Goal: Information Seeking & Learning: Learn about a topic

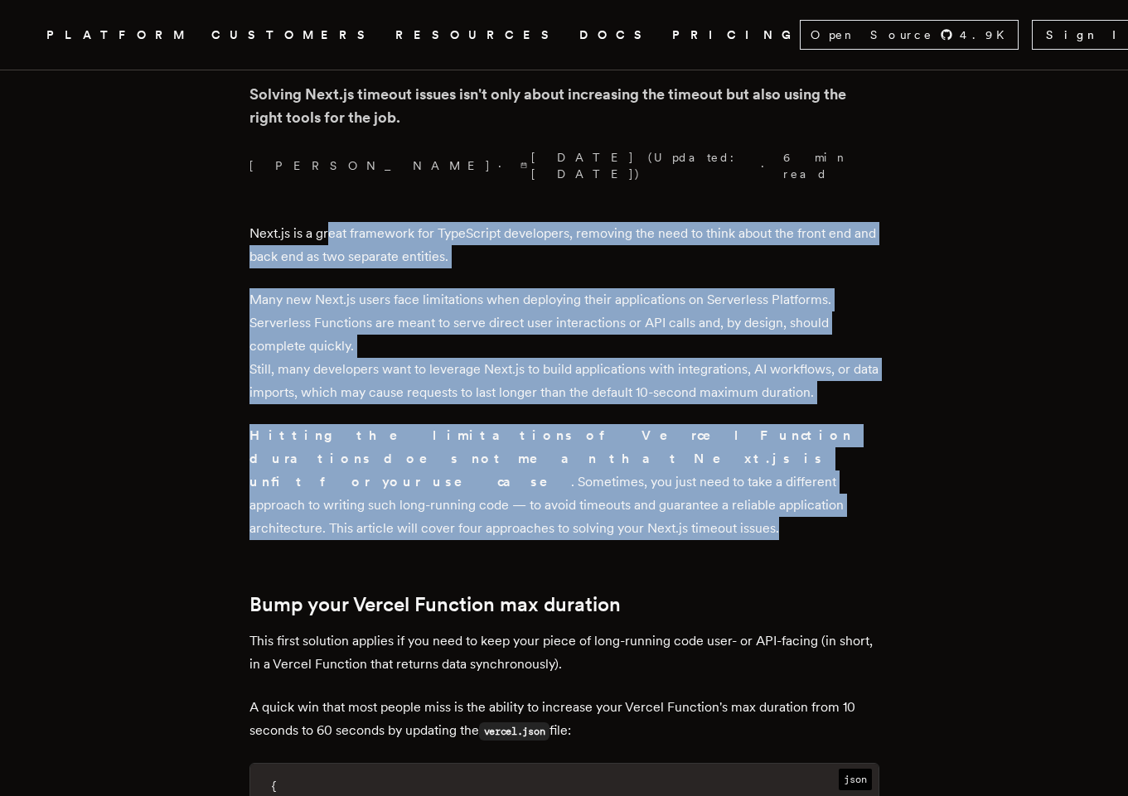
drag, startPoint x: 334, startPoint y: 217, endPoint x: 529, endPoint y: 483, distance: 329.7
click at [412, 306] on p "Many new Next.js users face limitations when deploying their applications on Se…" at bounding box center [564, 346] width 630 height 116
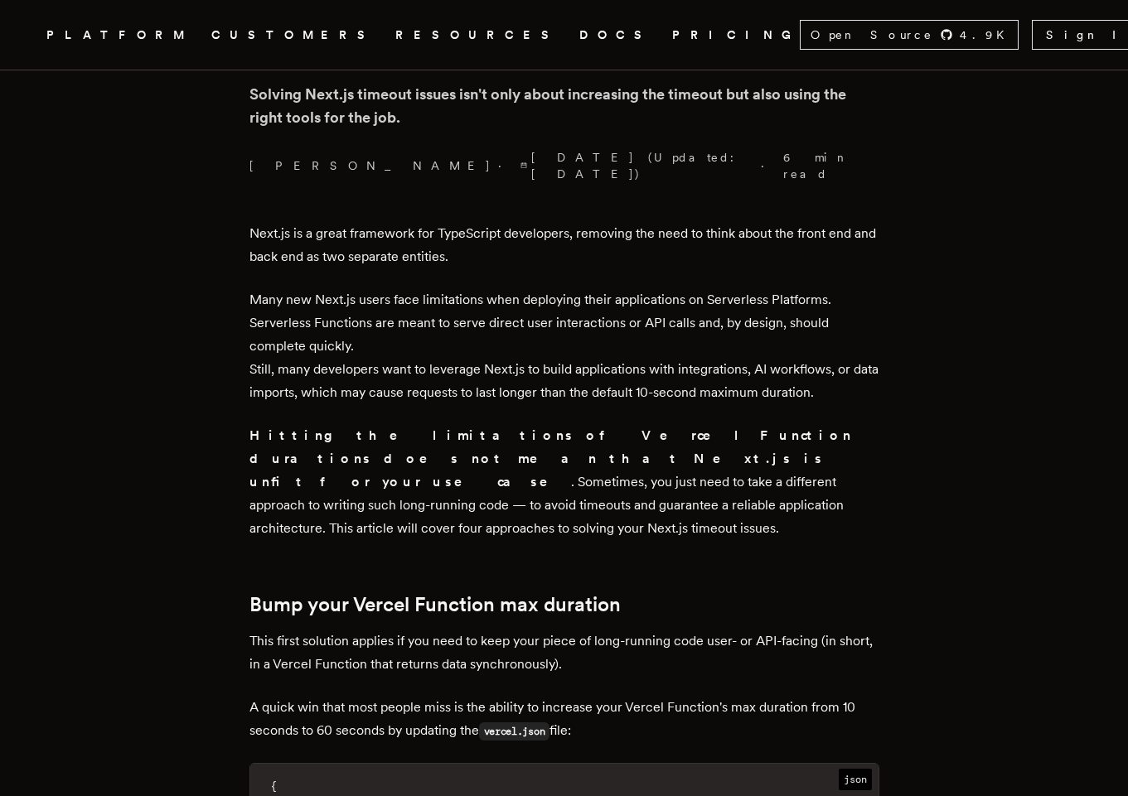
click at [336, 288] on p "Many new Next.js users face limitations when deploying their applications on Se…" at bounding box center [564, 346] width 630 height 116
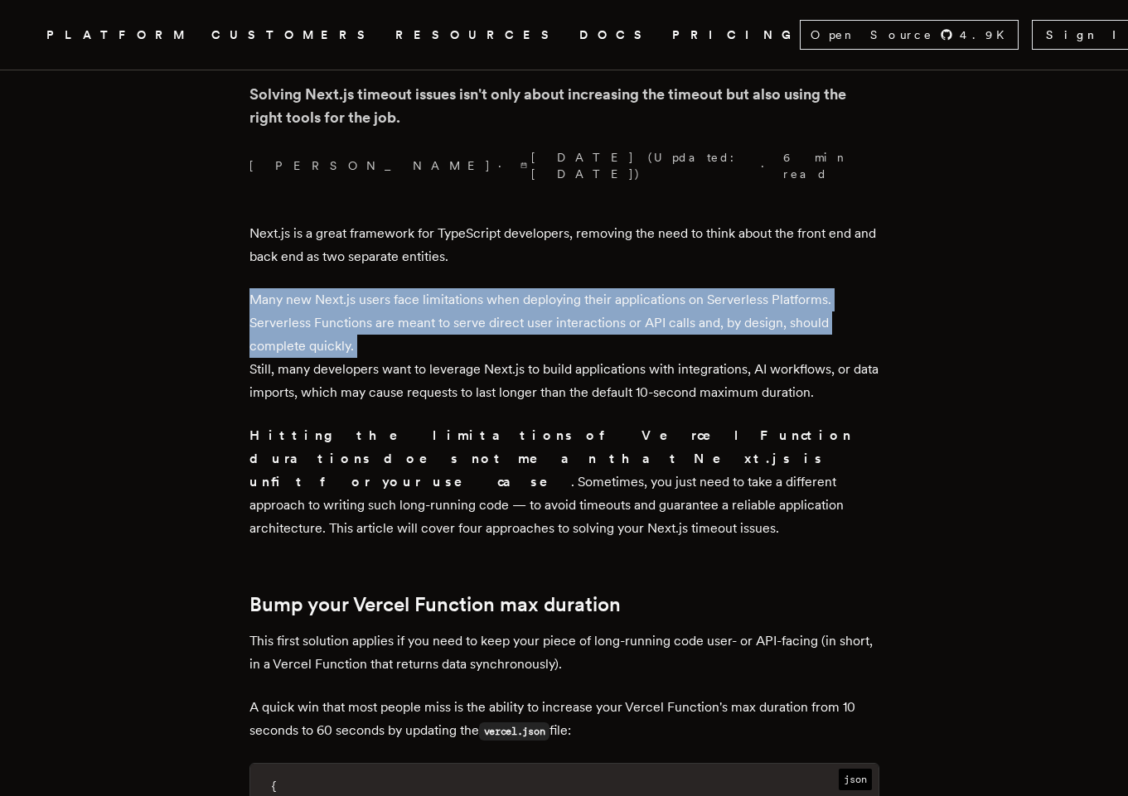
click at [336, 288] on p "Many new Next.js users face limitations when deploying their applications on Se…" at bounding box center [564, 346] width 630 height 116
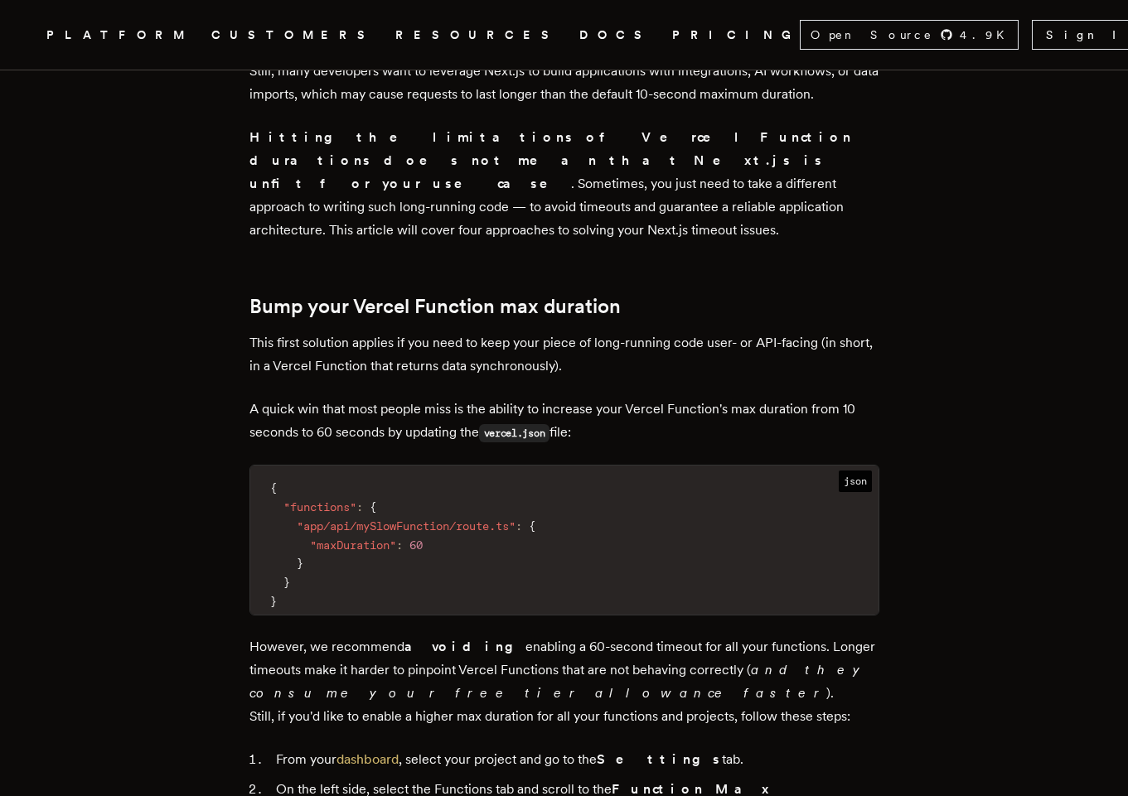
scroll to position [995, 0]
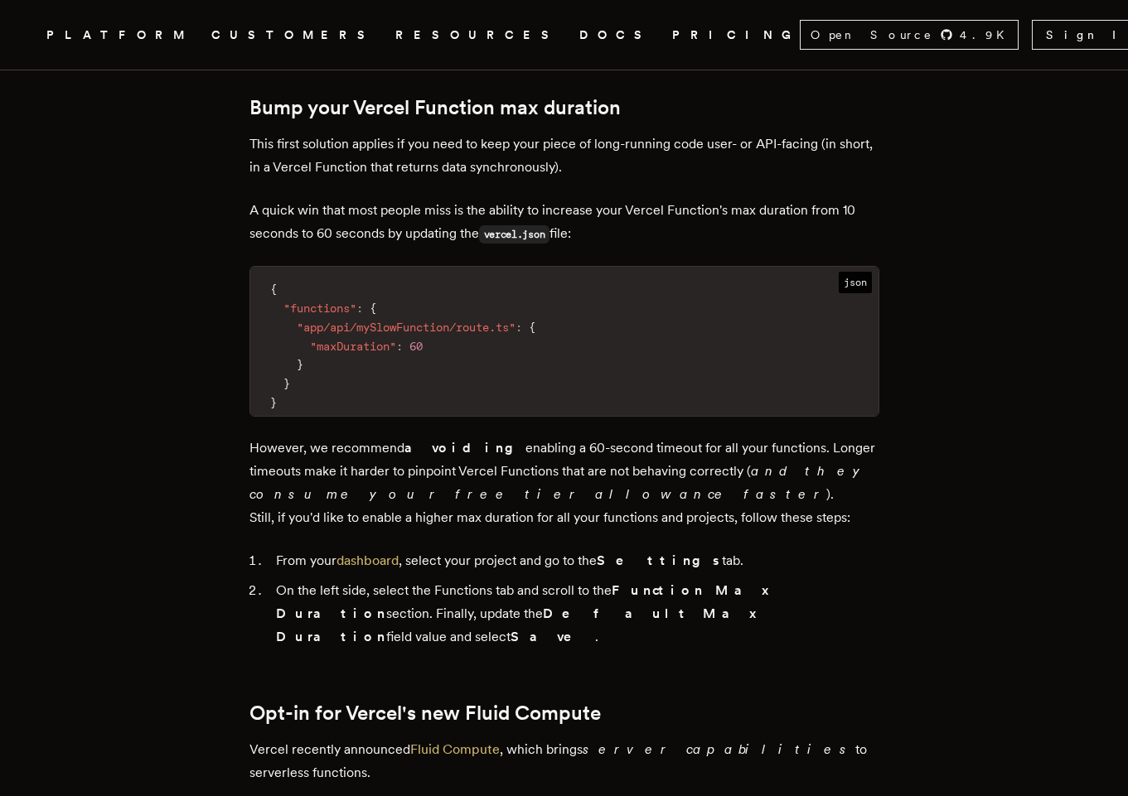
click at [366, 340] on span ""maxDuration"" at bounding box center [353, 346] width 86 height 13
click at [439, 321] on span ""app/api/mySlowFunction/route.ts"" at bounding box center [406, 327] width 219 height 13
click at [452, 277] on code "{ "functions" : { "app/api/mySlowFunction/route.ts" : { "maxDuration" : 60 } } }" at bounding box center [564, 346] width 628 height 138
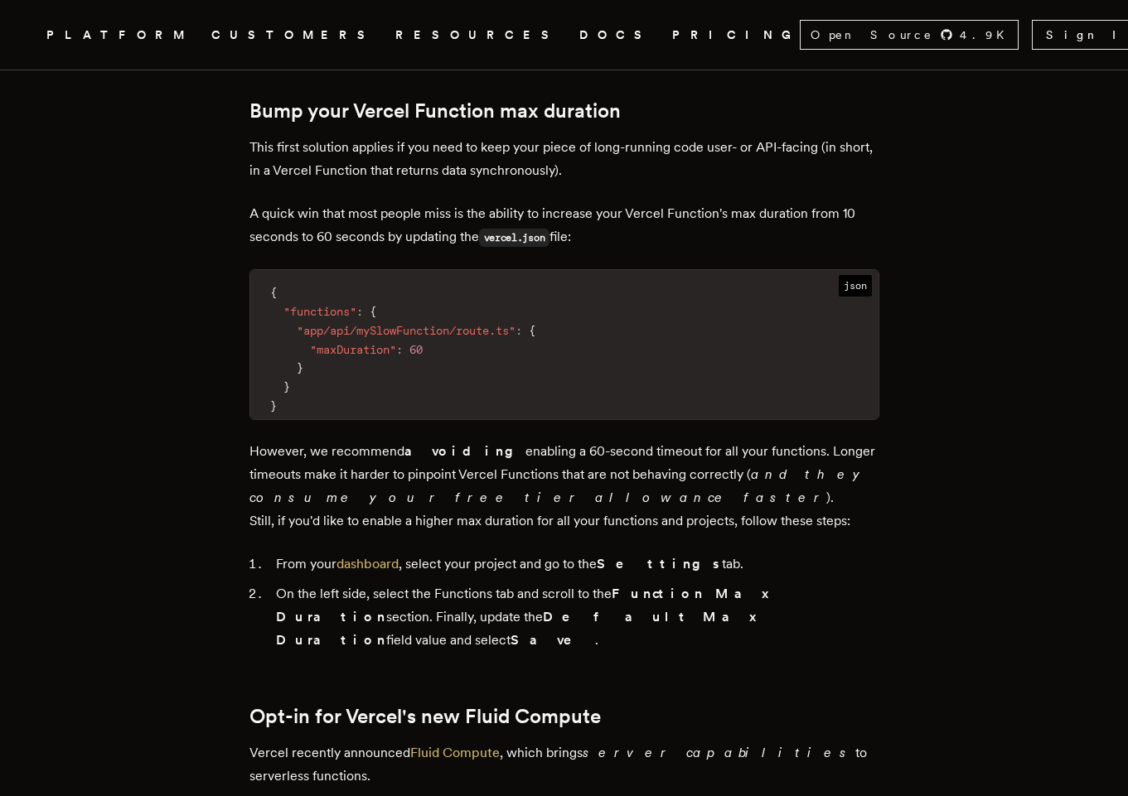
scroll to position [895, 0]
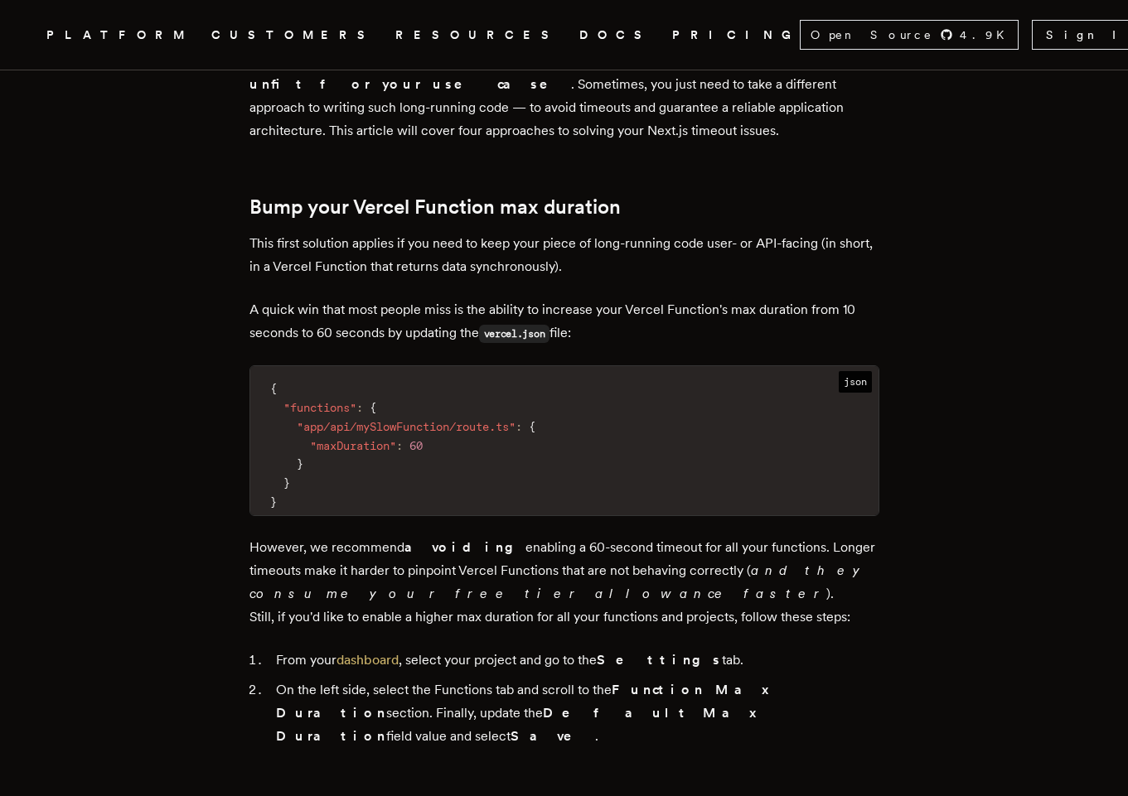
drag, startPoint x: 317, startPoint y: 269, endPoint x: 749, endPoint y: 292, distance: 433.2
click at [853, 298] on p "A quick win that most people miss is the ability to increase your Vercel Functi…" at bounding box center [564, 321] width 630 height 47
click at [462, 298] on p "A quick win that most people miss is the ability to increase your Vercel Functi…" at bounding box center [564, 321] width 630 height 47
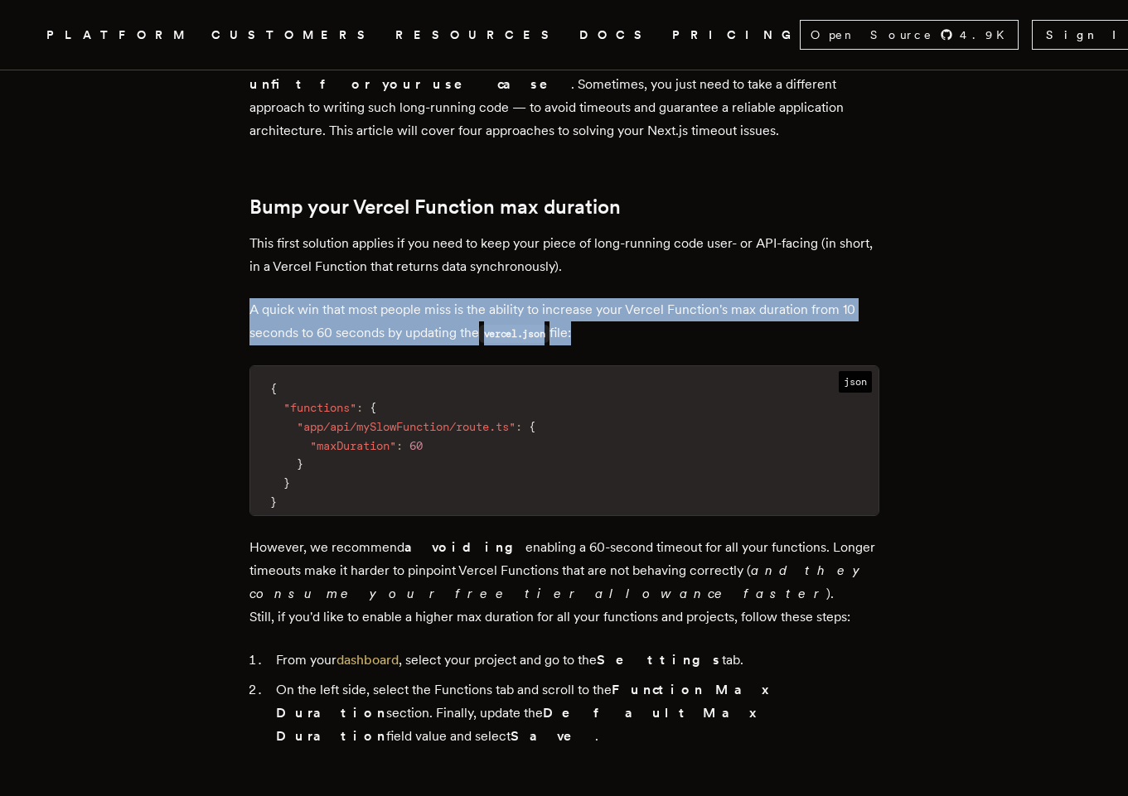
click at [462, 298] on p "A quick win that most people miss is the ability to increase your Vercel Functi…" at bounding box center [564, 321] width 630 height 47
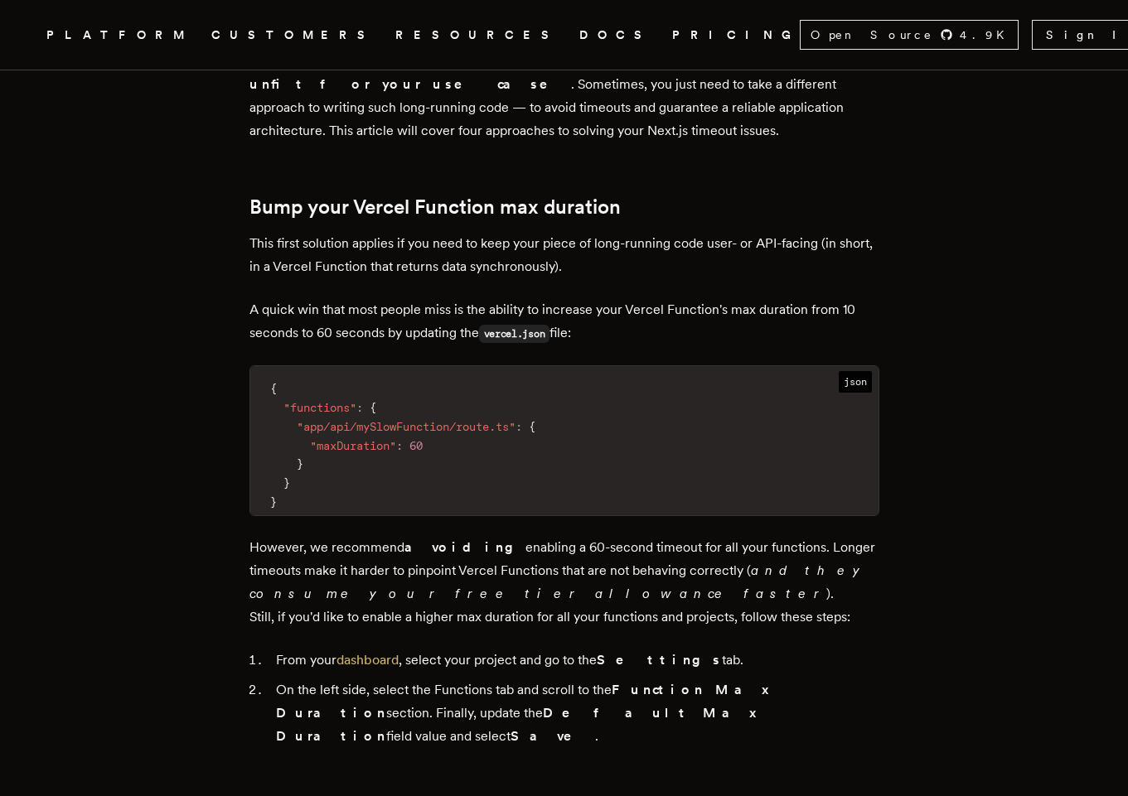
click at [443, 232] on p "This first solution applies if you need to keep your piece of long-running code…" at bounding box center [564, 255] width 630 height 46
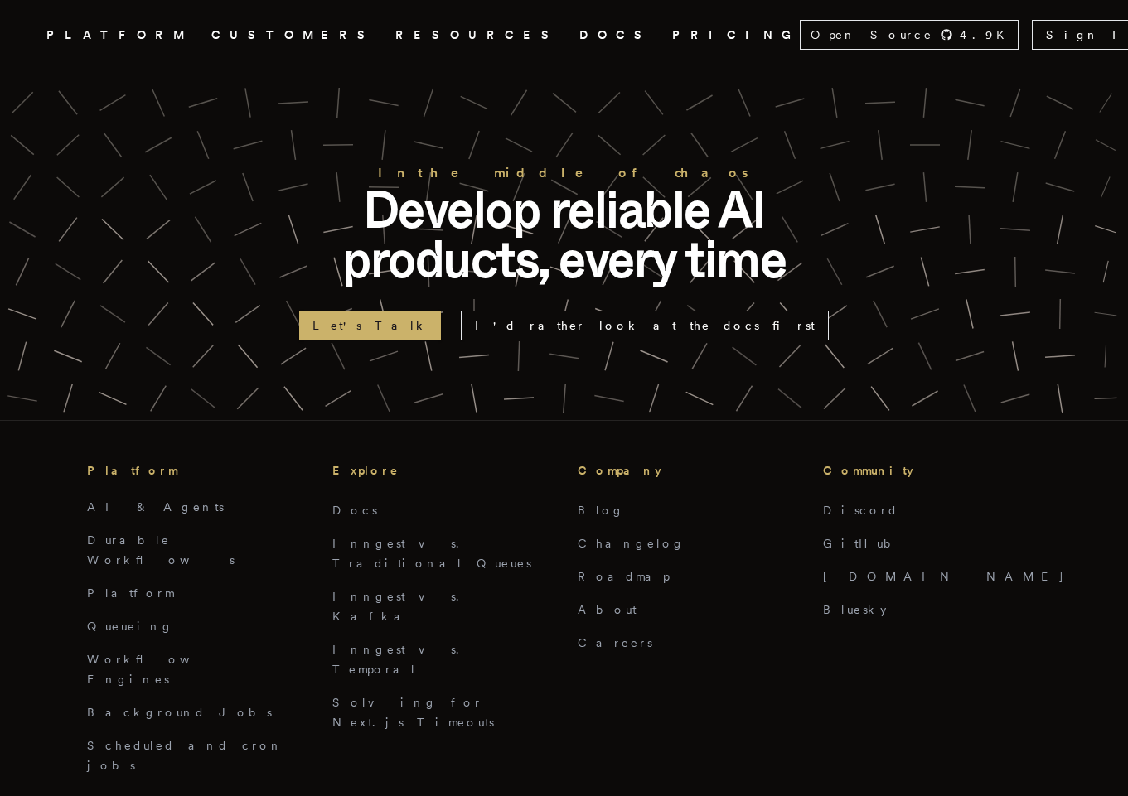
scroll to position [4774, 0]
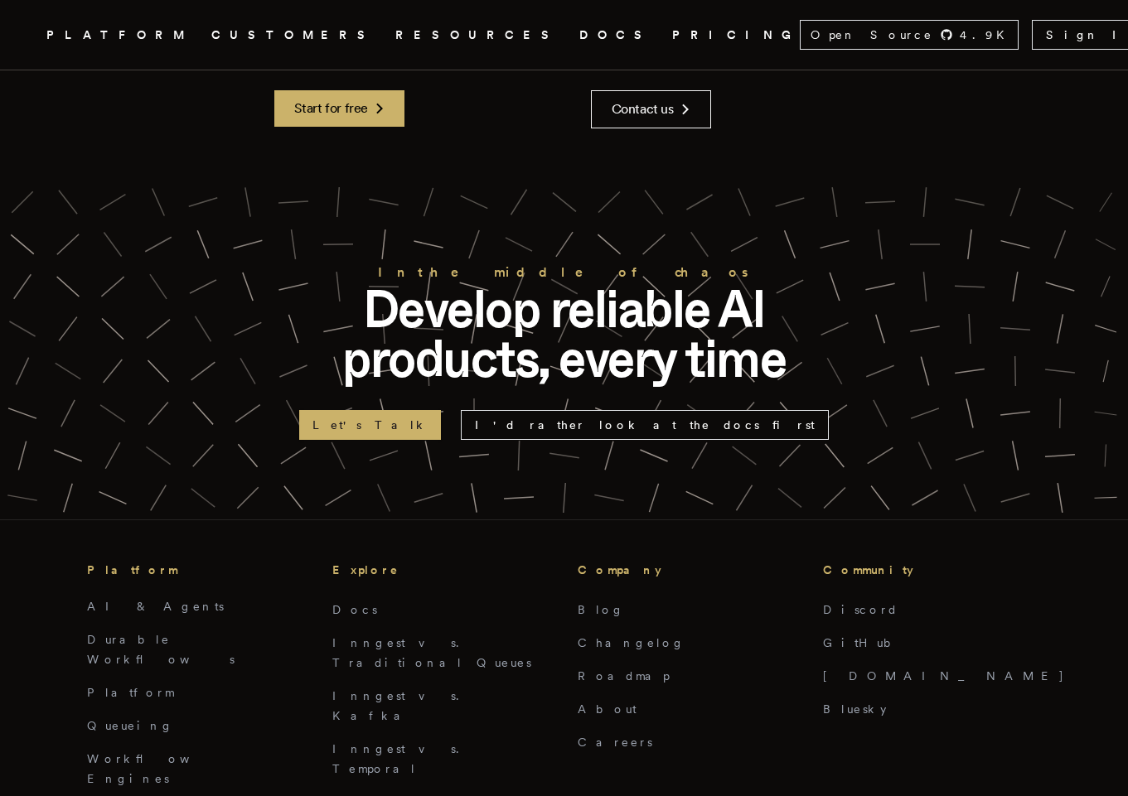
click at [443, 560] on h3 "Explore" at bounding box center [441, 570] width 219 height 20
click at [373, 637] on link "Inngest vs. Traditional Queues" at bounding box center [431, 653] width 199 height 33
